Goal: Navigation & Orientation: Find specific page/section

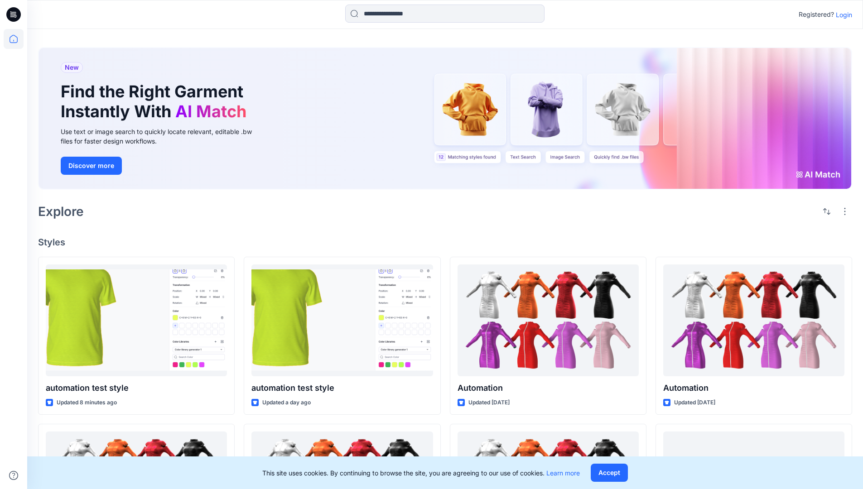
click at [842, 14] on p "Login" at bounding box center [844, 15] width 16 height 10
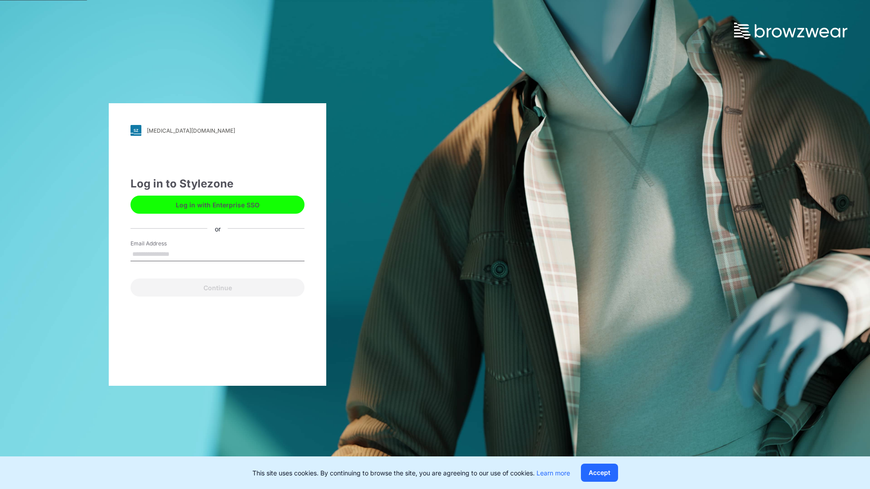
click at [179, 254] on input "Email Address" at bounding box center [217, 255] width 174 height 14
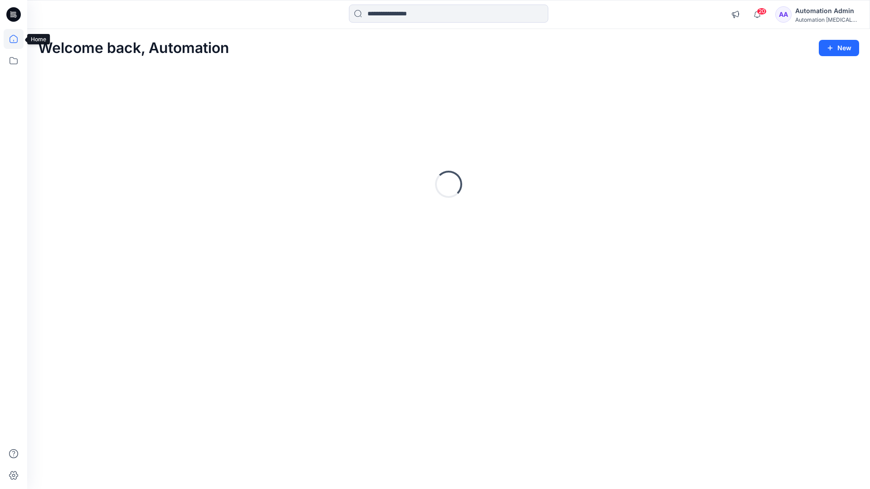
click at [17, 39] on icon at bounding box center [14, 39] width 8 height 8
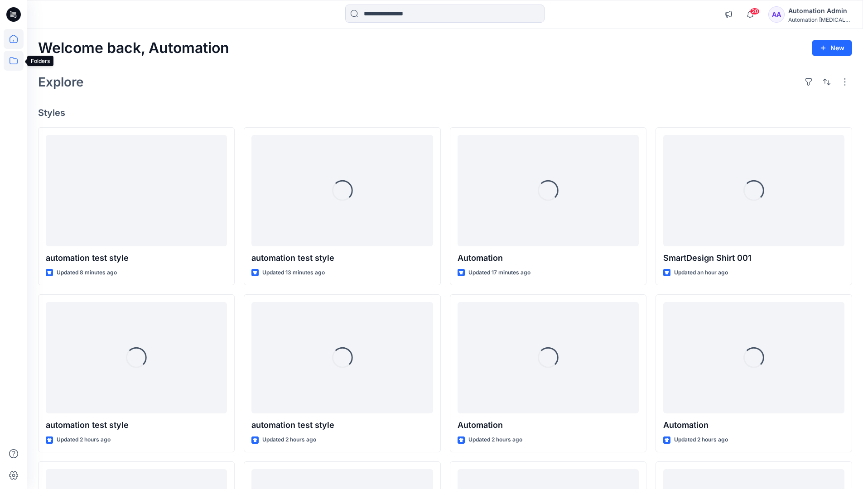
click at [13, 63] on icon at bounding box center [14, 61] width 20 height 20
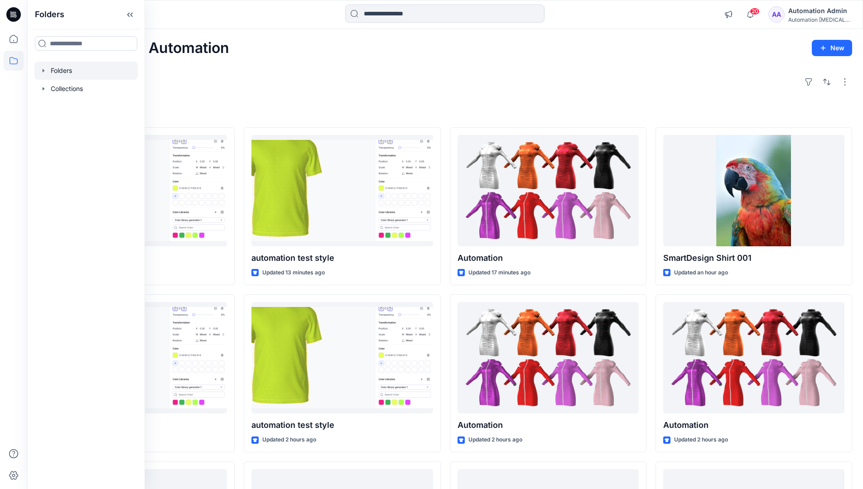
click at [57, 70] on div at bounding box center [85, 71] width 103 height 18
